Goal: Transaction & Acquisition: Purchase product/service

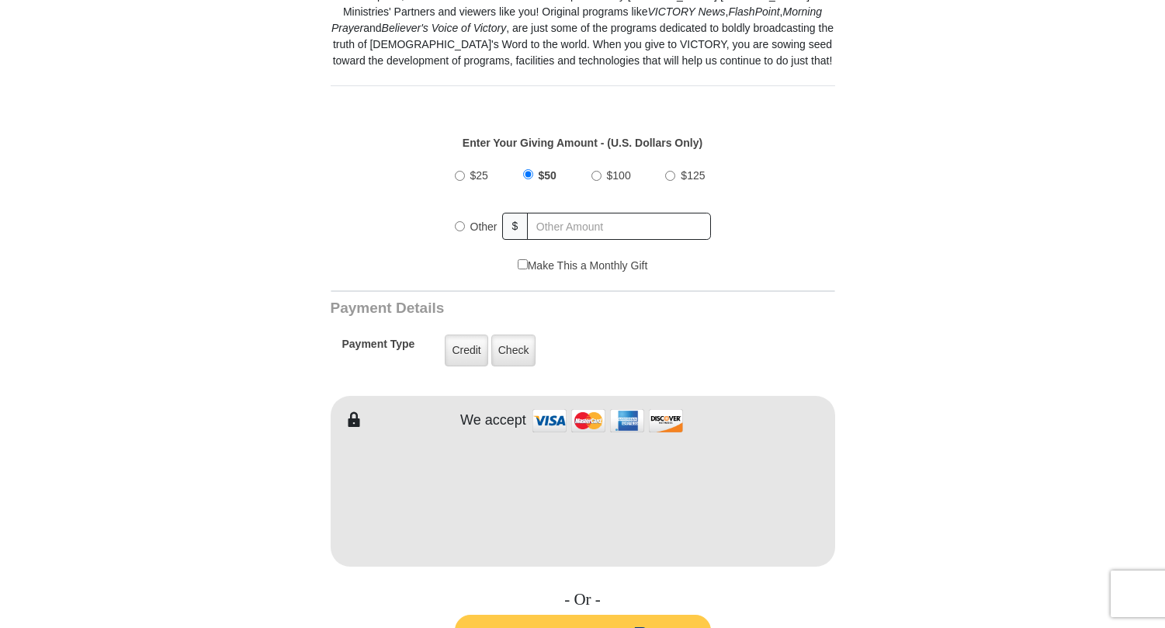
scroll to position [621, 0]
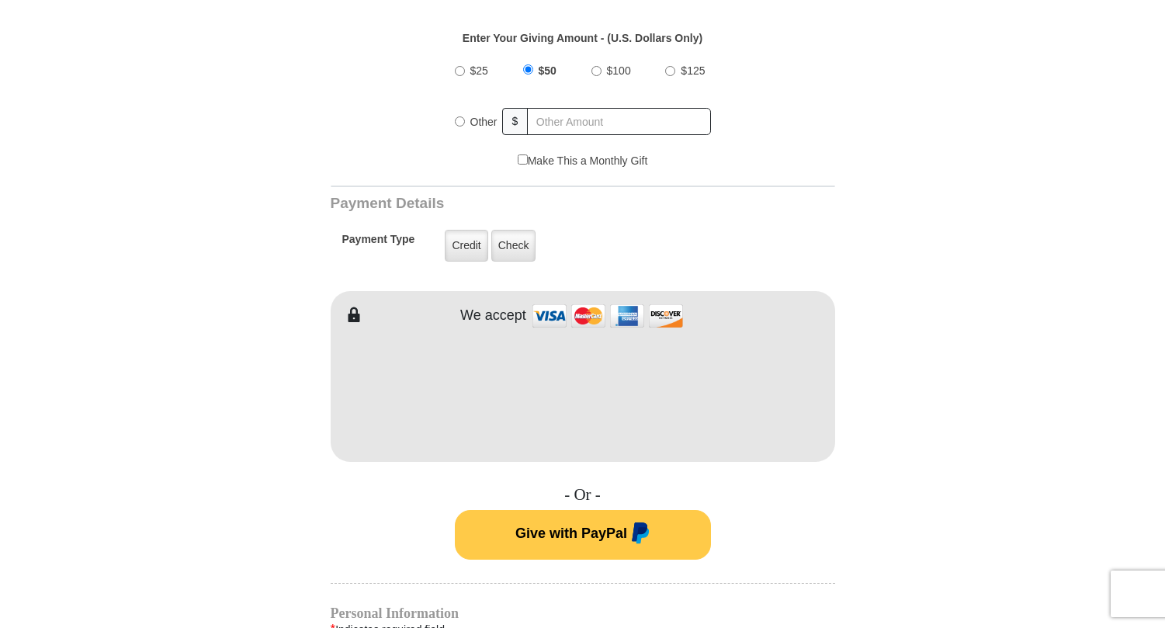
click at [460, 120] on input "Other" at bounding box center [460, 121] width 10 height 10
radio input "true"
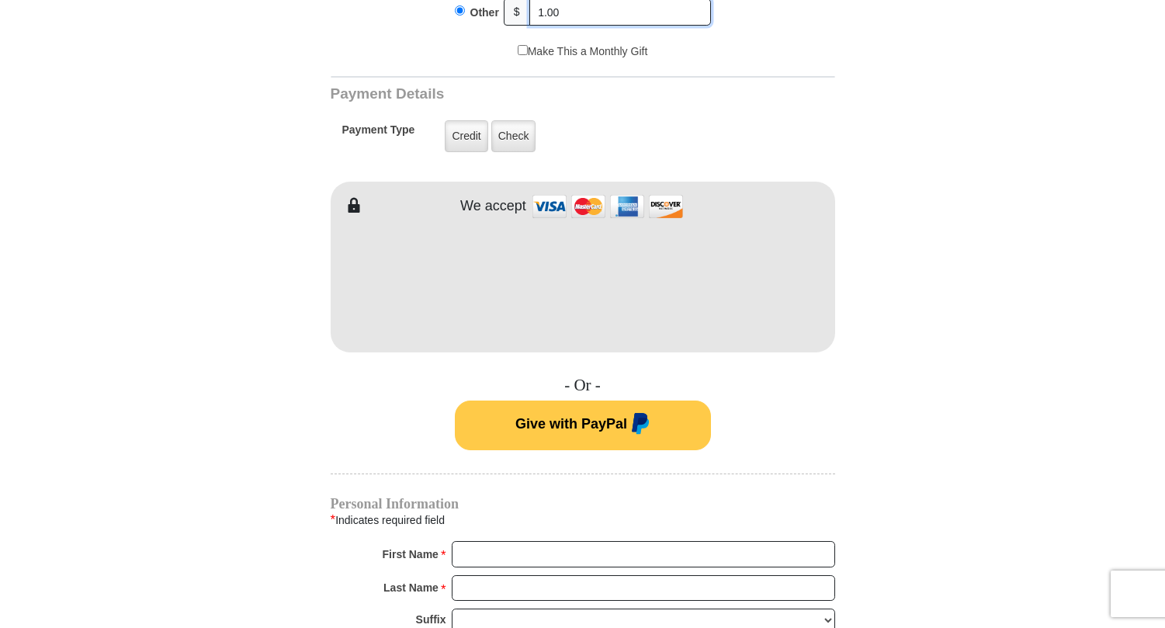
scroll to position [776, 0]
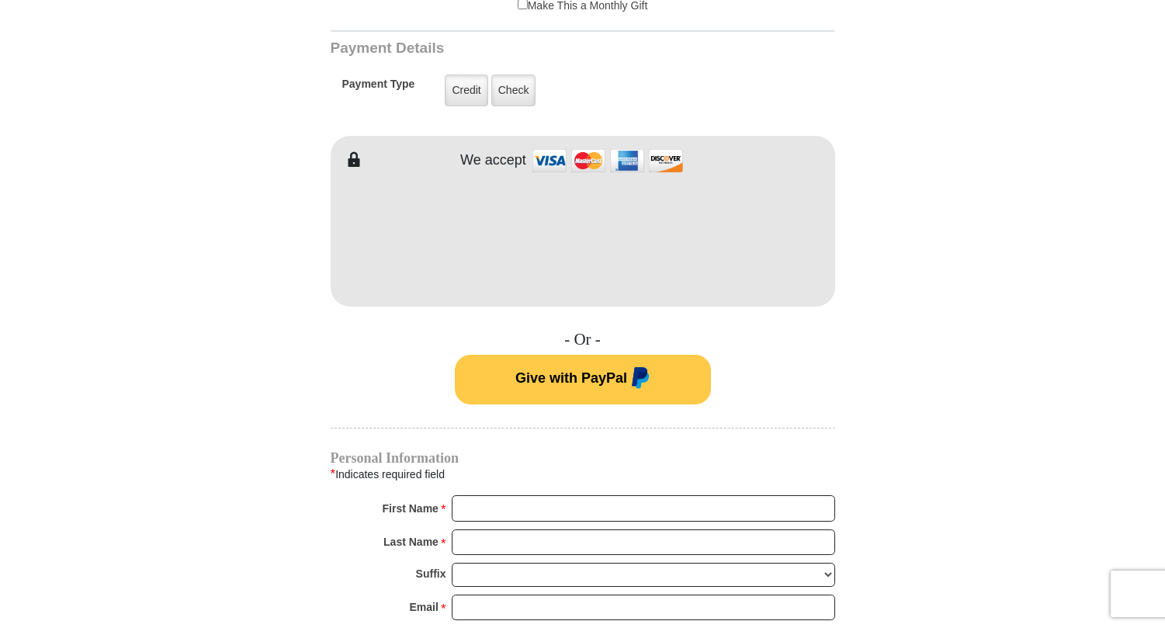
type input "1.00"
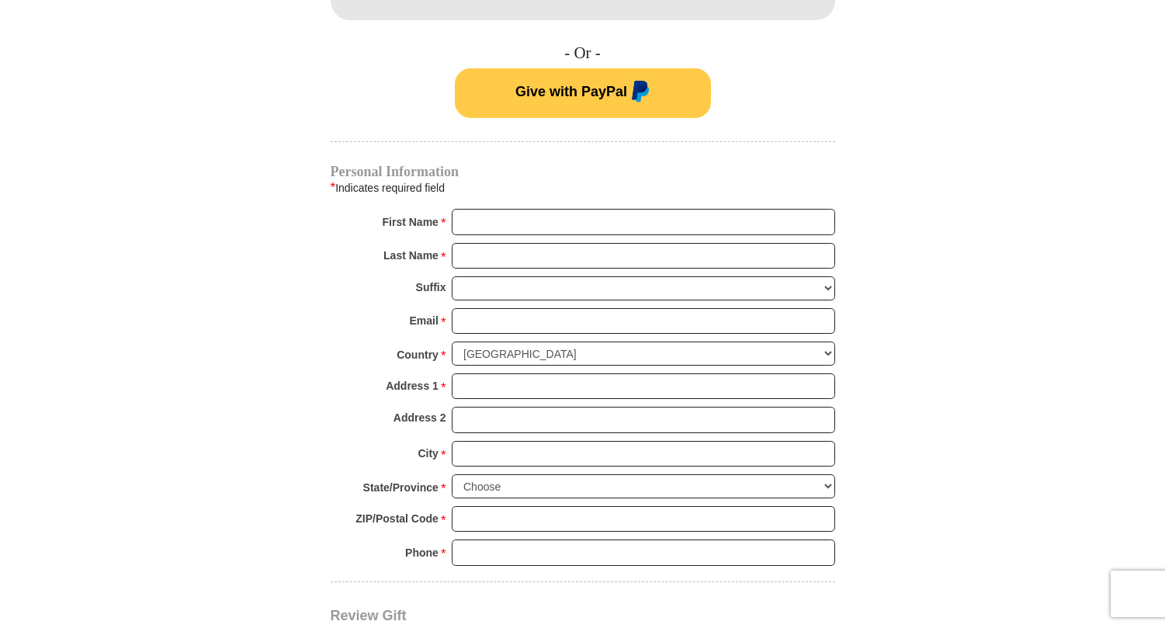
scroll to position [1164, 0]
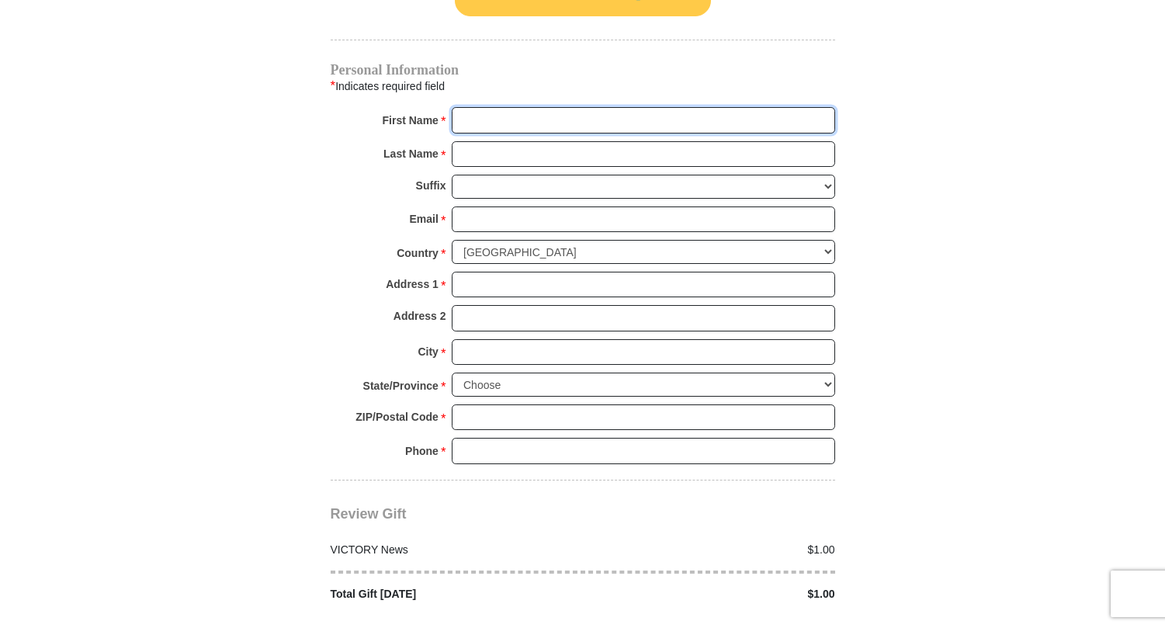
click at [470, 121] on input "First Name *" at bounding box center [643, 120] width 383 height 26
type input "Randilyn"
click at [500, 154] on input "Last Name *" at bounding box center [643, 154] width 383 height 26
type input "Heron"
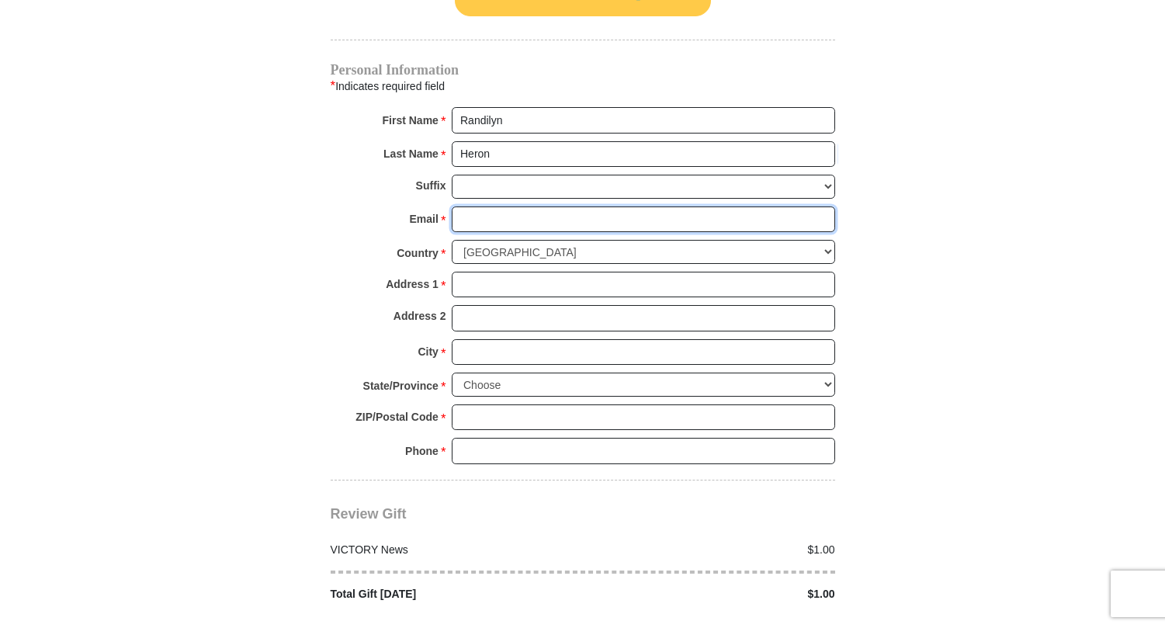
click at [470, 223] on input "Email *" at bounding box center [643, 219] width 383 height 26
type input "[EMAIL_ADDRESS][DOMAIN_NAME]"
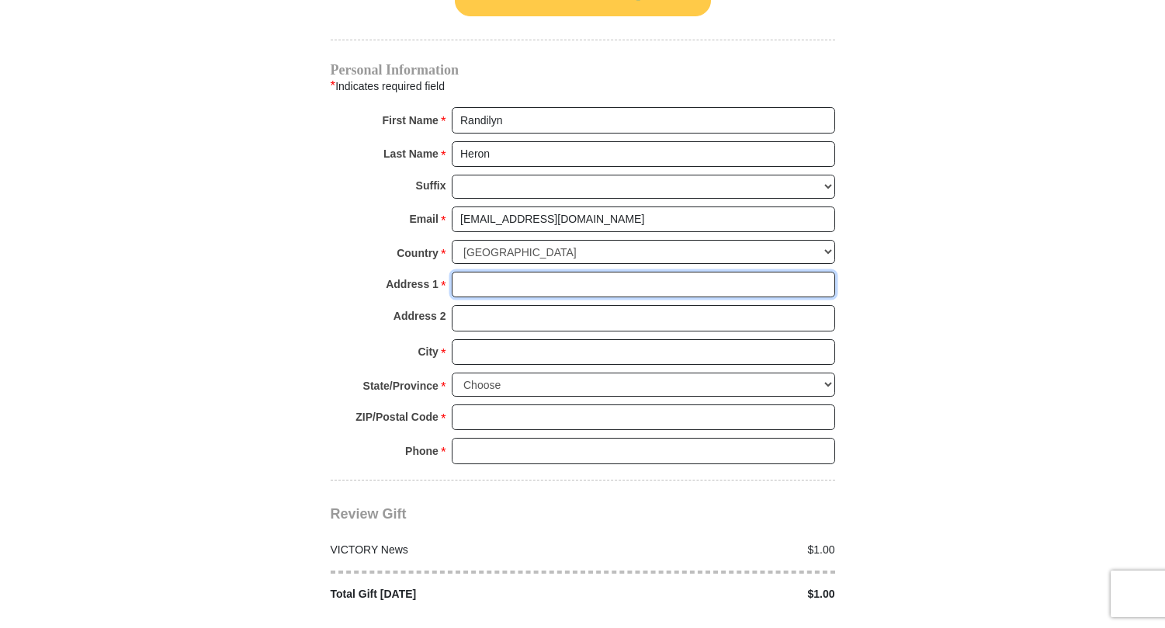
type input "[STREET_ADDRESS][PERSON_NAME]"
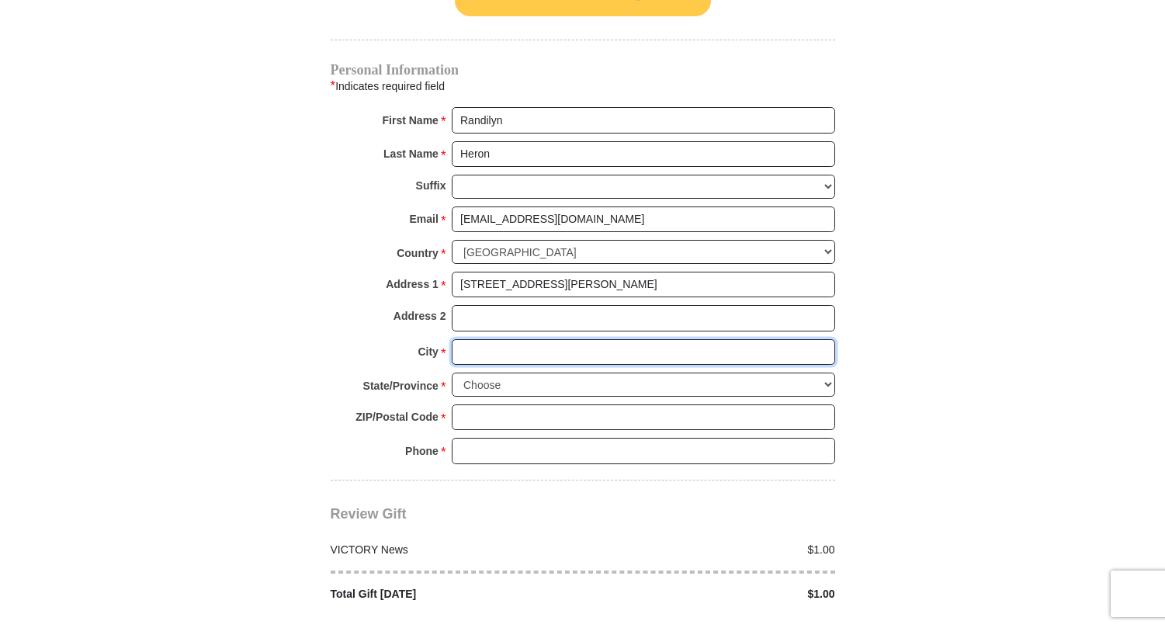
type input "[PERSON_NAME]"
select select "[GEOGRAPHIC_DATA]"
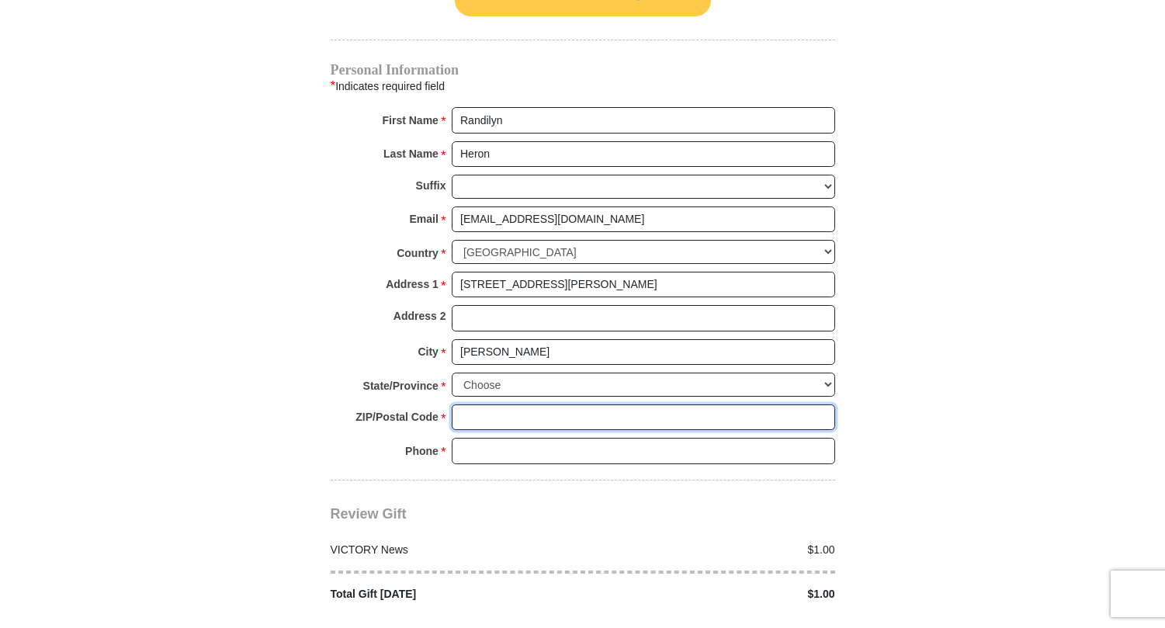
type input "76053-5715"
type input "8179664681"
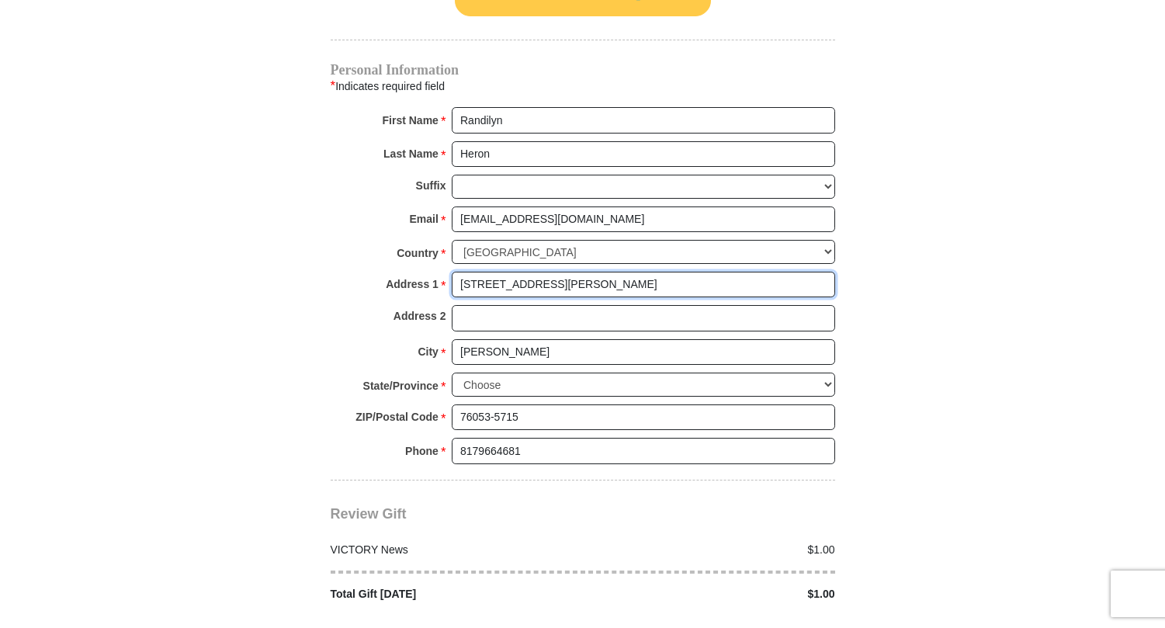
drag, startPoint x: 543, startPoint y: 286, endPoint x: 419, endPoint y: 276, distance: 124.7
click at [420, 276] on div "Address 1 * [STREET_ADDRESS][PERSON_NAME] Please enter Address 1" at bounding box center [583, 289] width 505 height 34
type input "5864 [PERSON_NAME] ct"
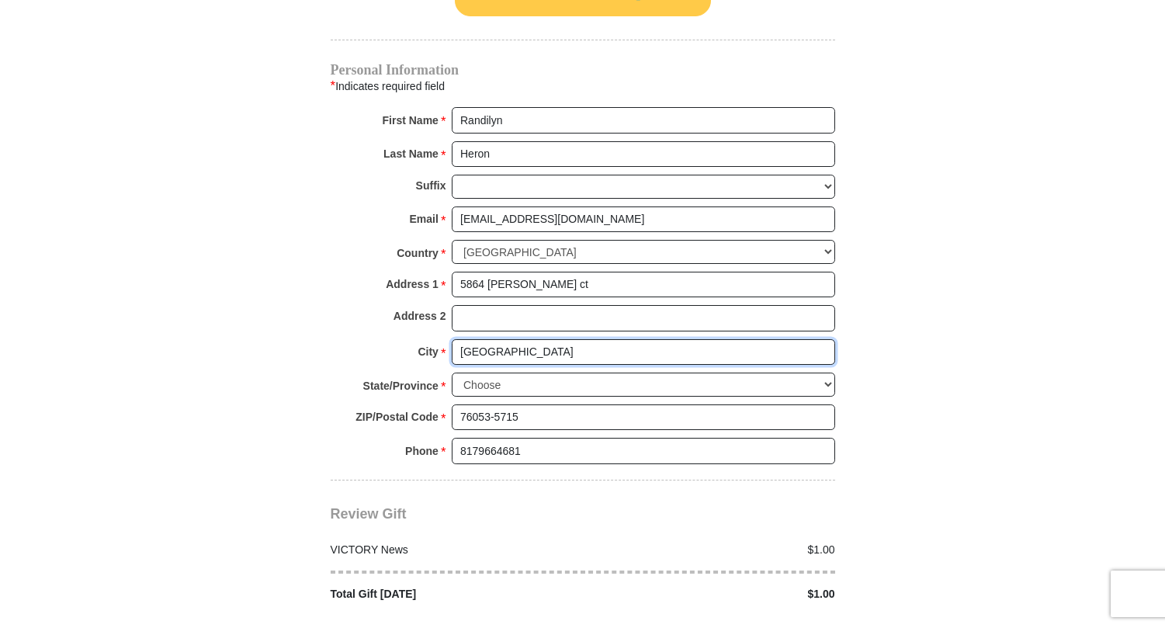
type input "[GEOGRAPHIC_DATA]"
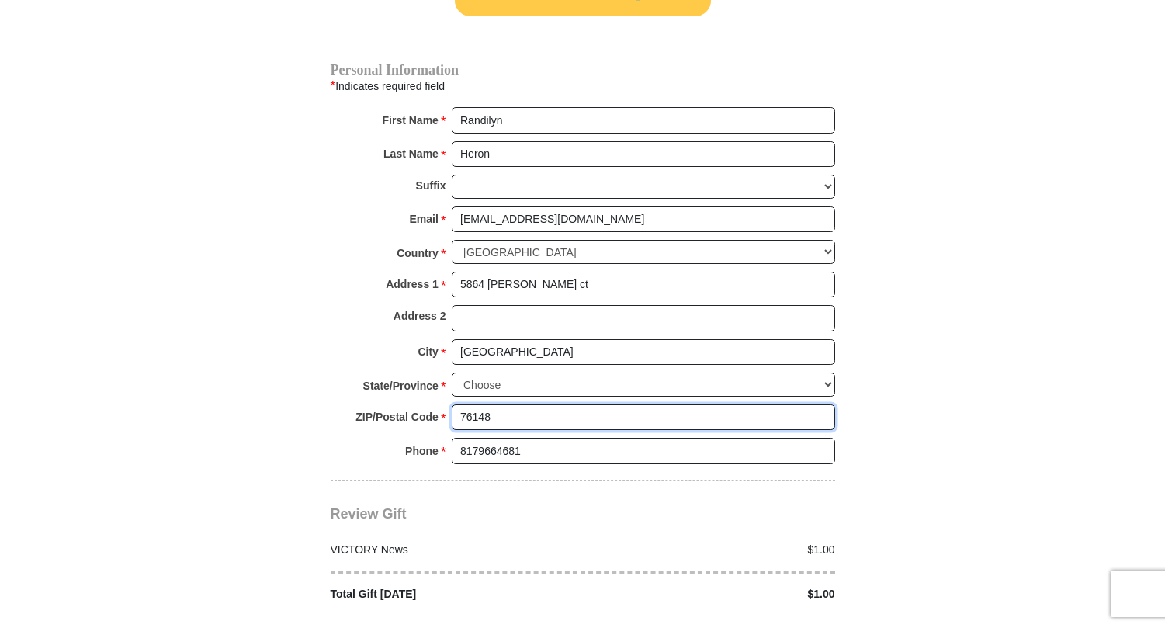
type input "76148"
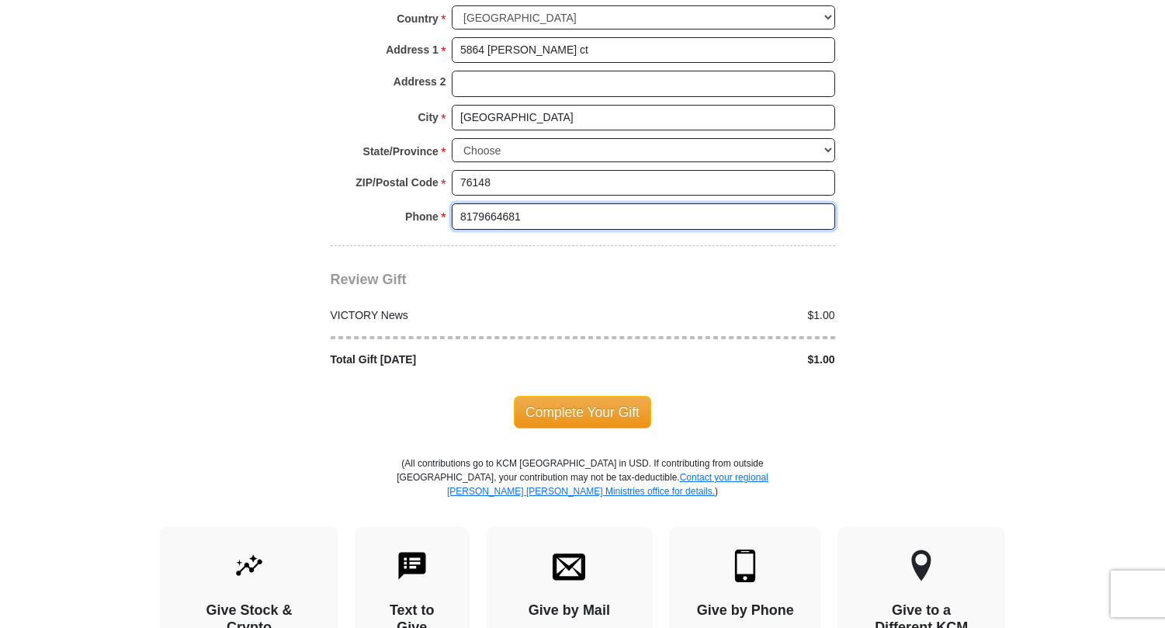
scroll to position [1397, 0]
click at [575, 413] on span "Complete Your Gift" at bounding box center [582, 413] width 137 height 33
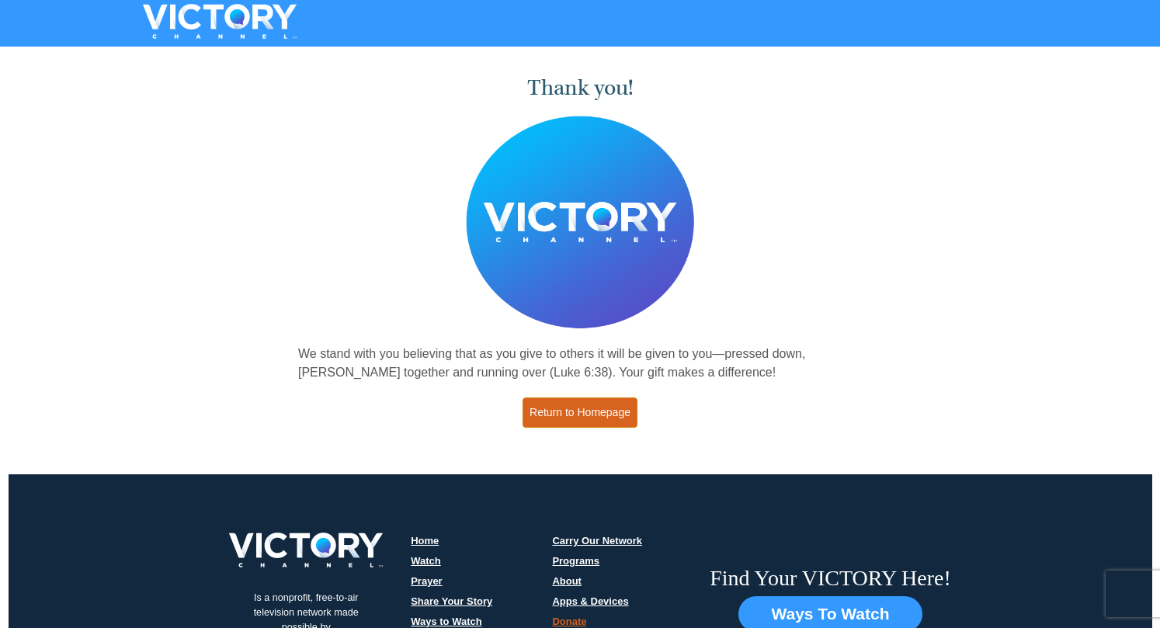
click at [599, 411] on link "Return to Homepage" at bounding box center [579, 412] width 115 height 30
